Goal: Use online tool/utility: Utilize a website feature to perform a specific function

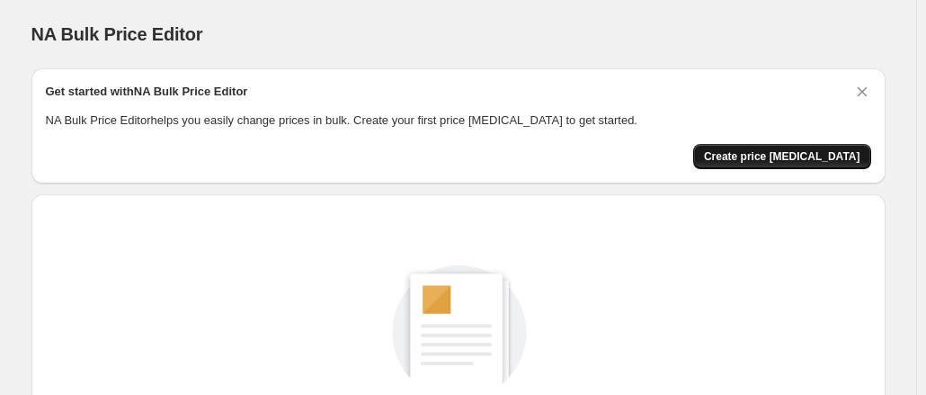
click at [778, 161] on span "Create price change job" at bounding box center [782, 156] width 157 height 14
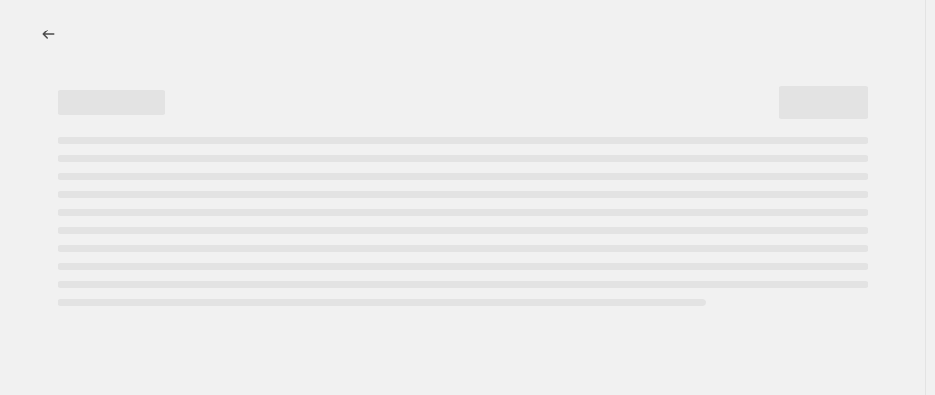
select select "percentage"
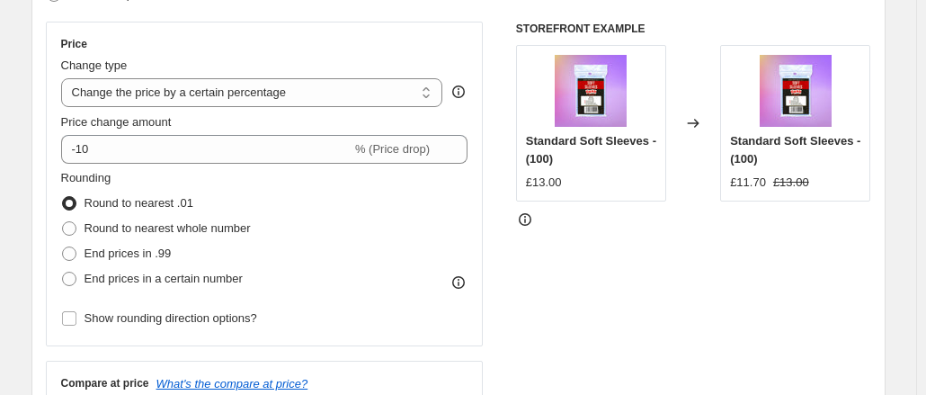
scroll to position [308, 0]
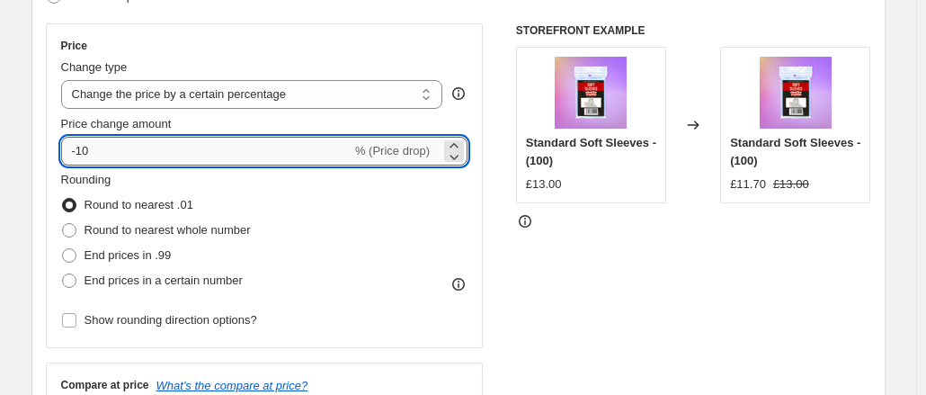
drag, startPoint x: 101, startPoint y: 143, endPoint x: 83, endPoint y: 143, distance: 18.0
click at [83, 143] on input "-10" at bounding box center [206, 151] width 291 height 29
type input "-1"
type input "-30"
click at [405, 217] on div "Rounding Round to nearest .01 Round to nearest whole number End prices in .99 E…" at bounding box center [264, 232] width 407 height 122
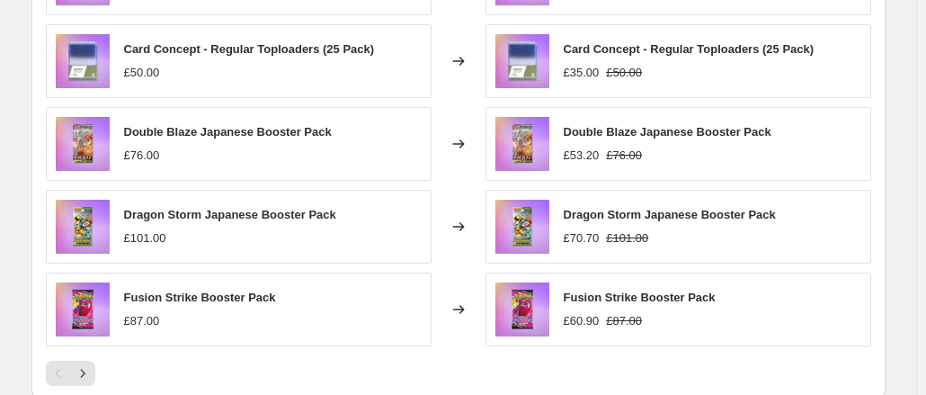
scroll to position [1249, 0]
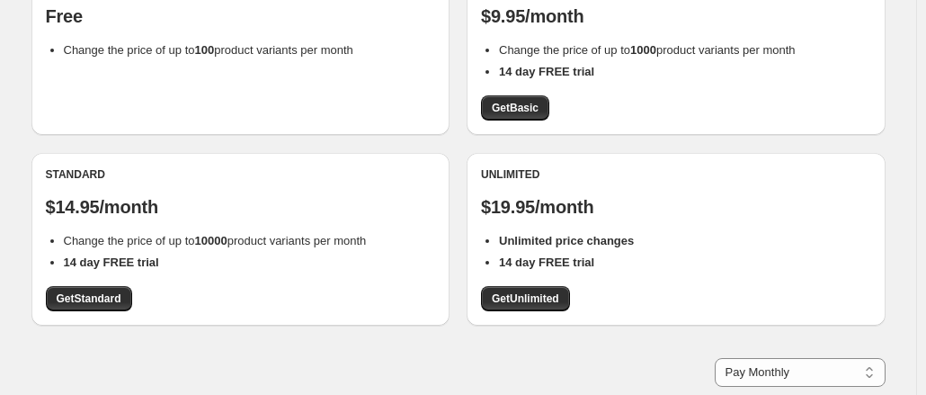
scroll to position [236, 0]
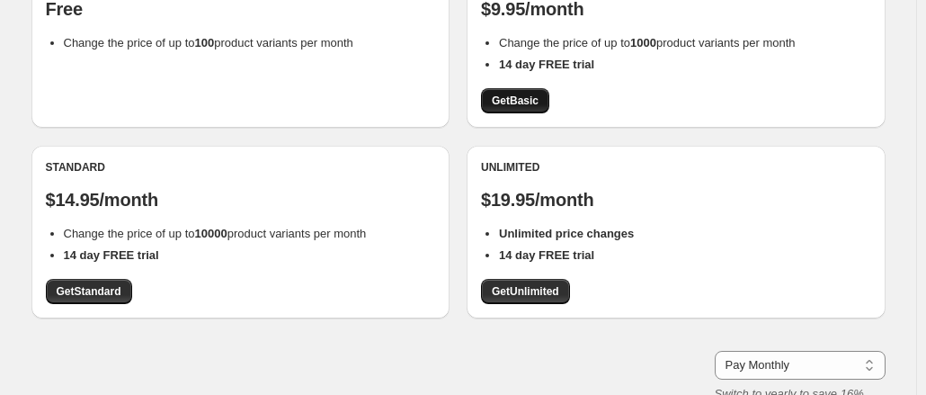
click at [517, 105] on span "Get Basic" at bounding box center [515, 101] width 47 height 14
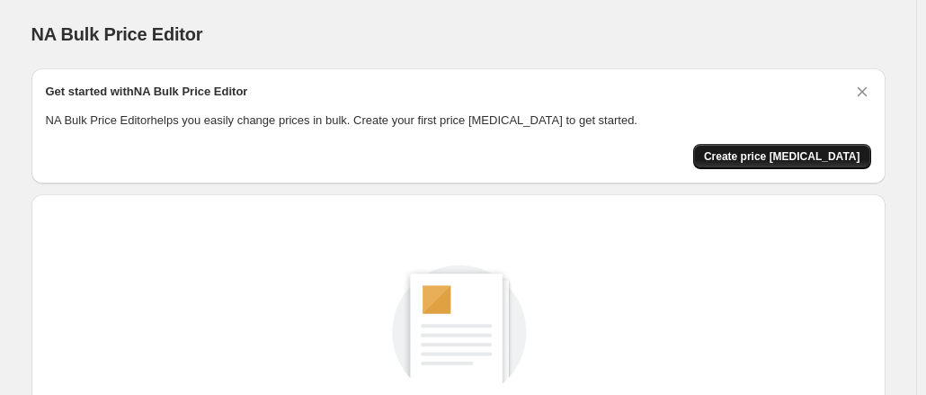
click at [777, 161] on span "Create price [MEDICAL_DATA]" at bounding box center [782, 156] width 157 height 14
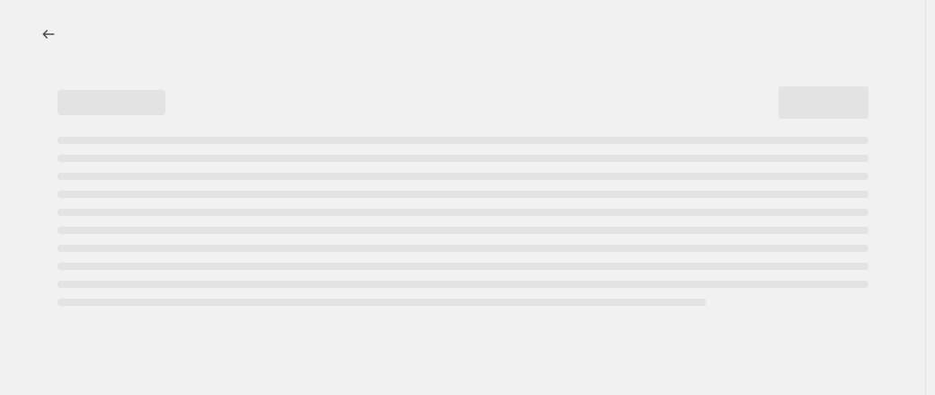
select select "percentage"
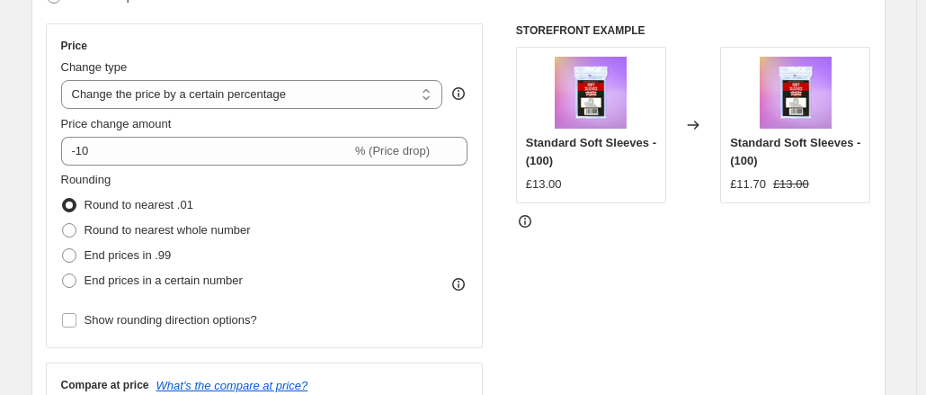
scroll to position [300, 0]
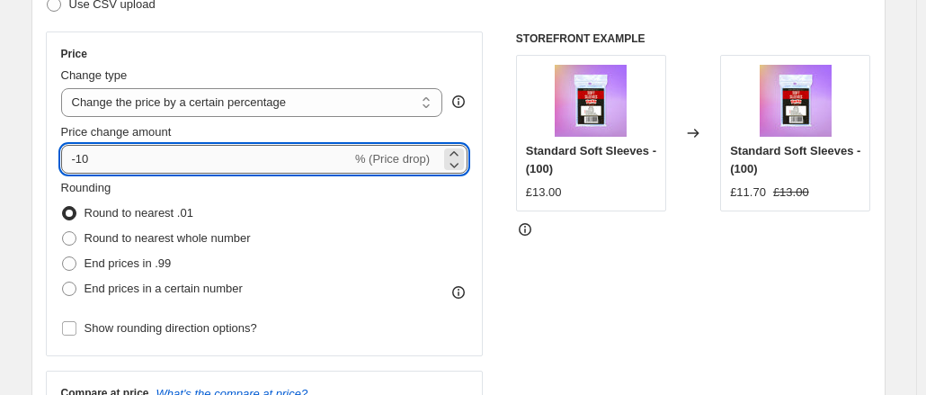
drag, startPoint x: 95, startPoint y: 159, endPoint x: 83, endPoint y: 158, distance: 12.6
click at [83, 158] on input "-10" at bounding box center [206, 159] width 291 height 29
type input "-3"
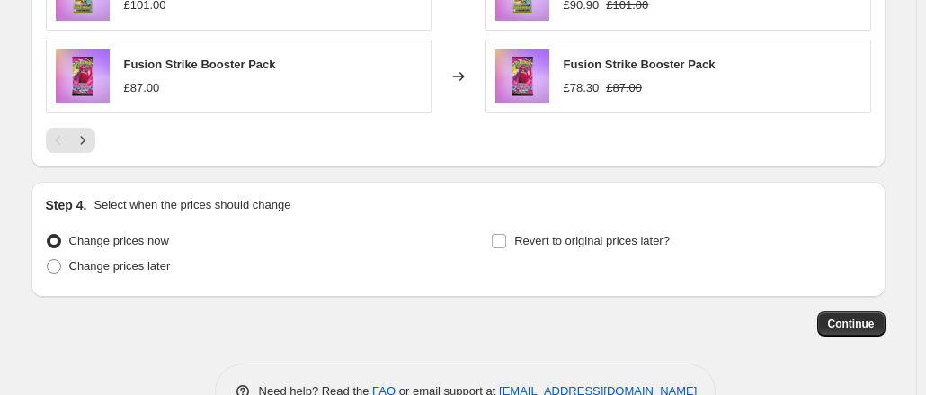
scroll to position [1398, 0]
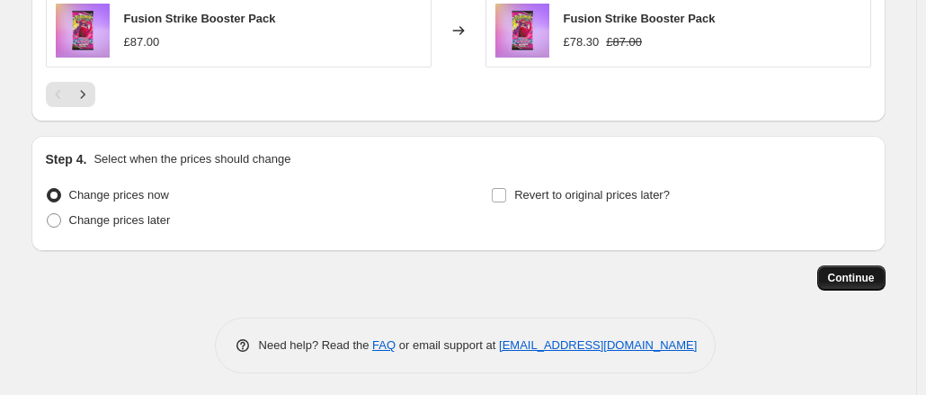
type input "-40"
click at [850, 273] on span "Continue" at bounding box center [851, 278] width 47 height 14
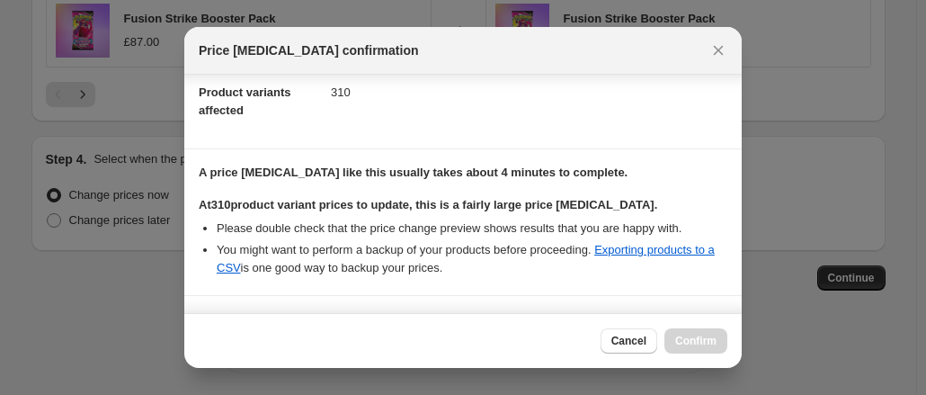
scroll to position [347, 0]
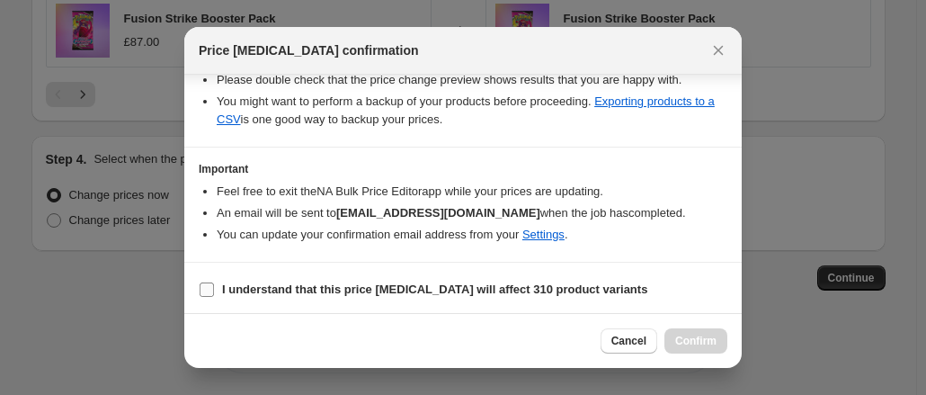
click at [205, 277] on label "I understand that this price [MEDICAL_DATA] will affect 310 product variants" at bounding box center [423, 289] width 449 height 25
click at [205, 282] on input "I understand that this price [MEDICAL_DATA] will affect 310 product variants" at bounding box center [207, 289] width 14 height 14
checkbox input "true"
click at [693, 336] on span "Confirm" at bounding box center [696, 341] width 41 height 14
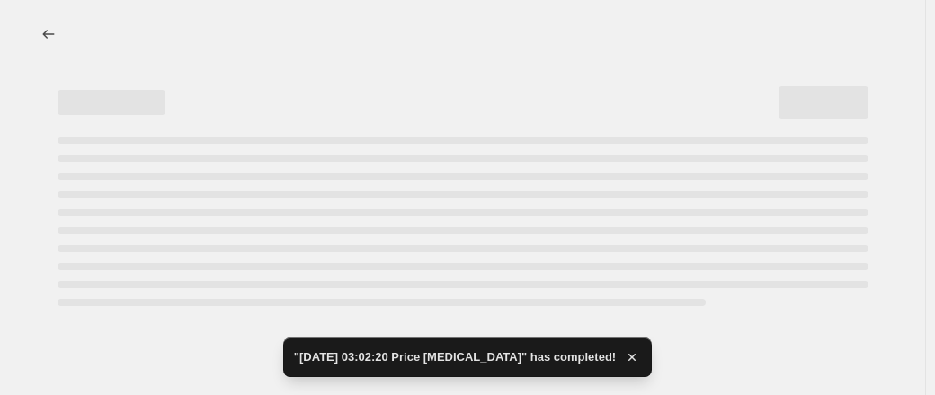
select select "percentage"
